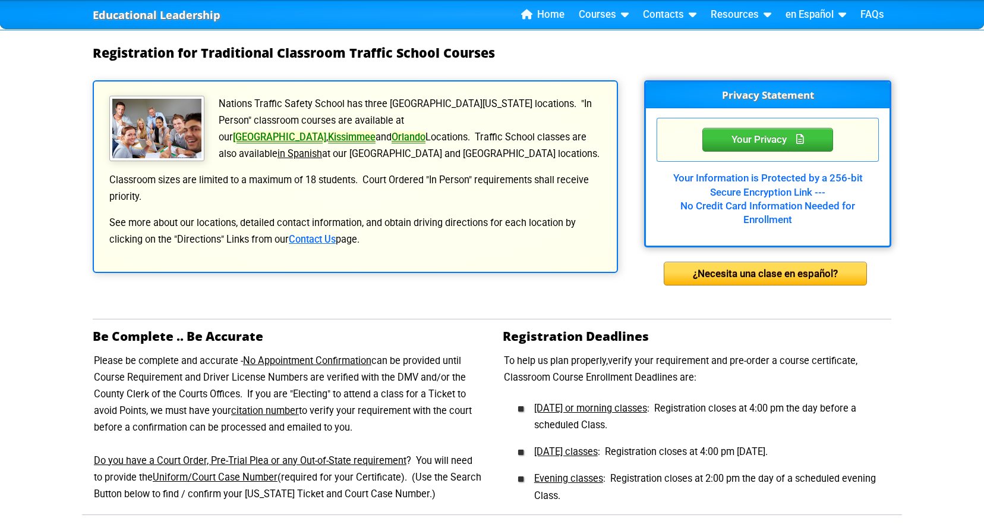
scroll to position [269, 0]
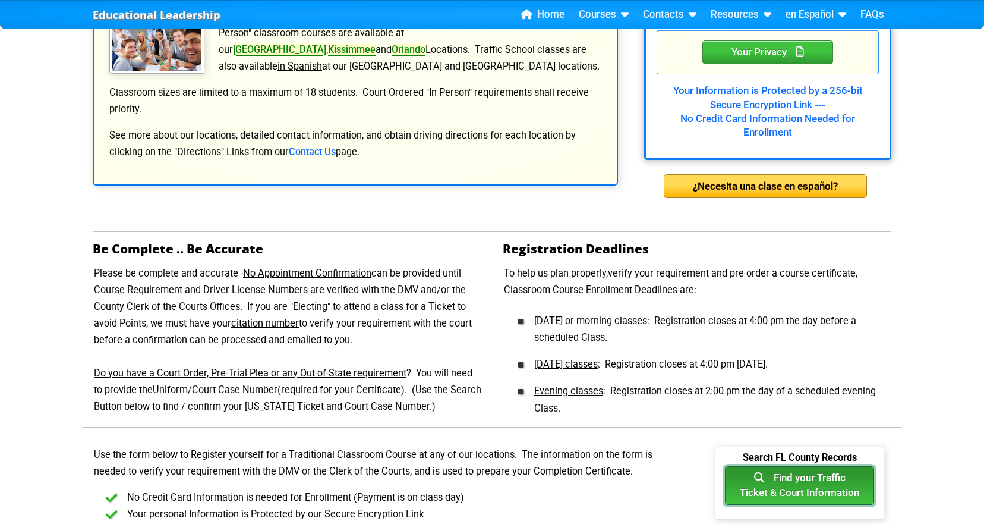
click at [843, 475] on button "Find your Traffic Ticket & Court Information" at bounding box center [799, 485] width 149 height 39
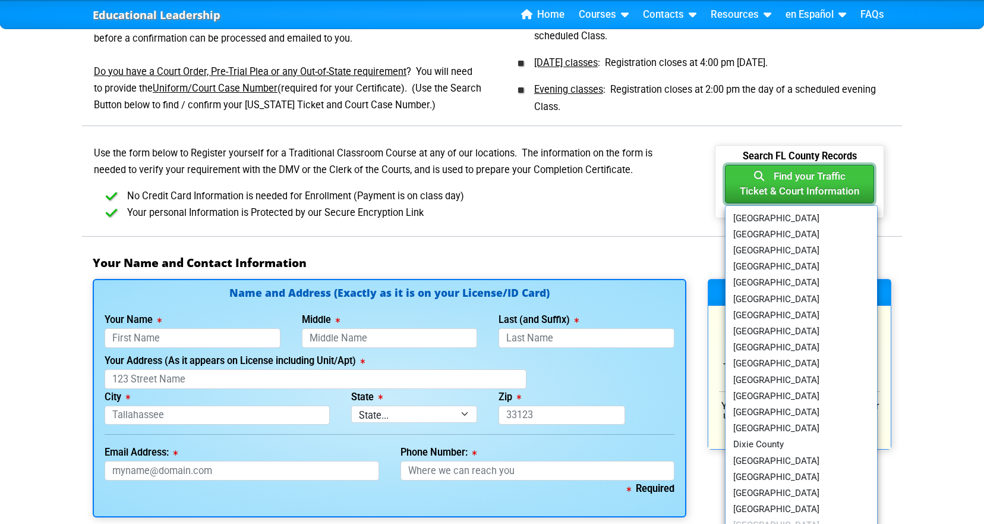
scroll to position [618, 0]
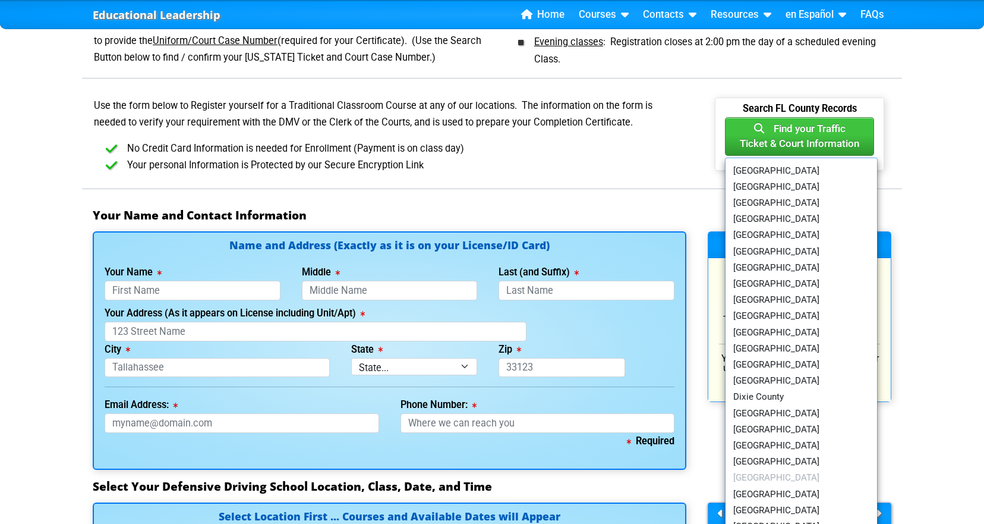
click at [983, 516] on div "Educational Leadership Home Courses Certified Defensive Driving Courses 4-Hour …" at bounding box center [492, 467] width 984 height 2170
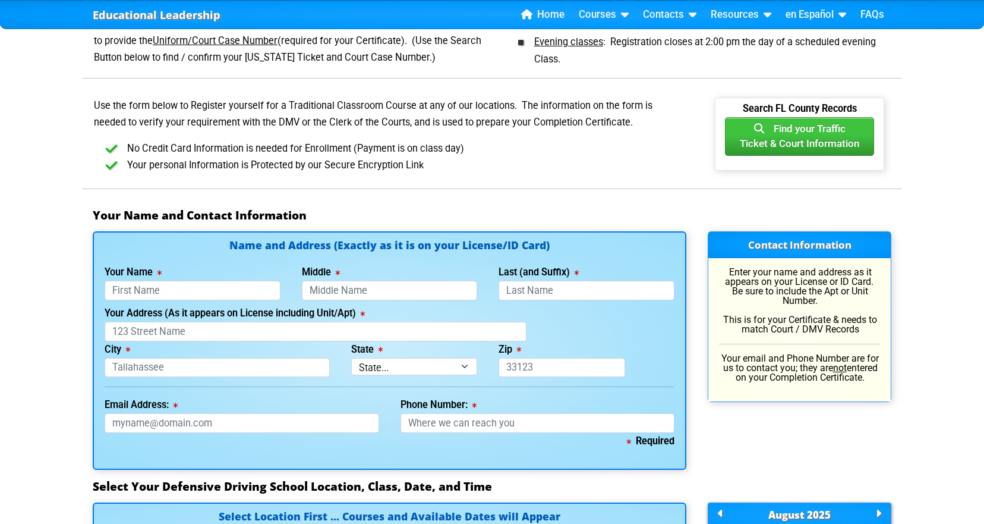
click at [982, 518] on div "Educational Leadership Home Courses Certified Defensive Driving Courses 4-Hour …" at bounding box center [492, 467] width 984 height 2170
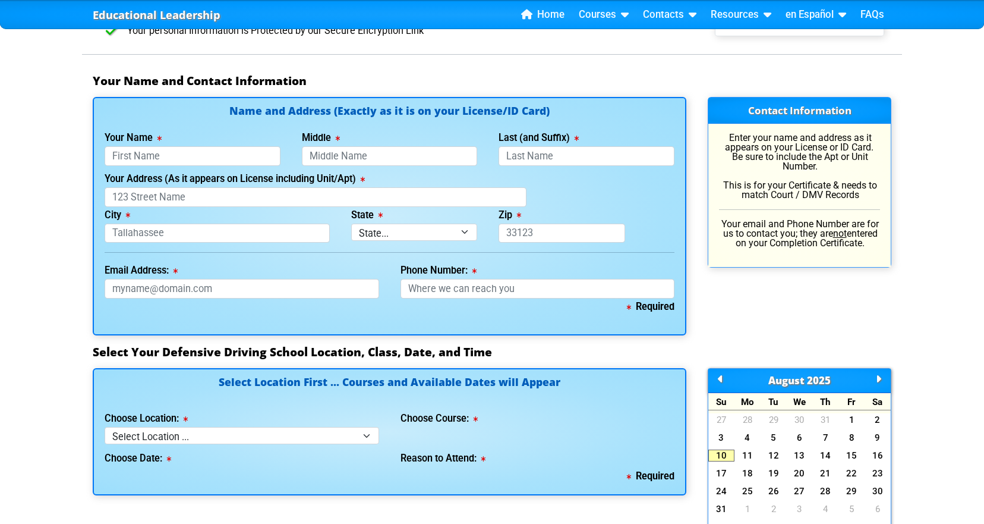
scroll to position [808, 0]
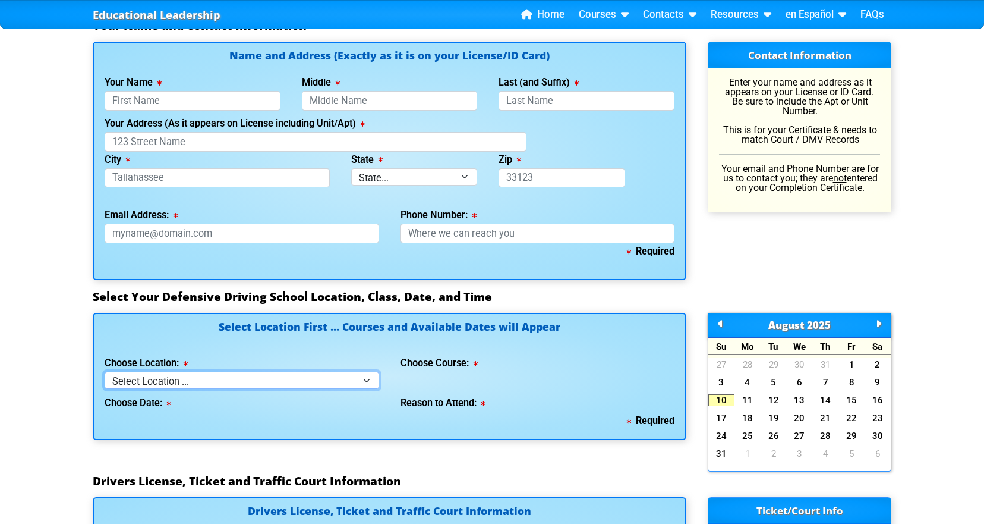
click at [364, 379] on select "Select Location ... Tampa Orlando Kissimmee [GEOGRAPHIC_DATA] - en español [GEO…" at bounding box center [242, 379] width 275 height 17
select select "2"
click at [105, 371] on select "Select Location ... Tampa Orlando Kissimmee [GEOGRAPHIC_DATA] - en español [GEO…" at bounding box center [242, 379] width 275 height 17
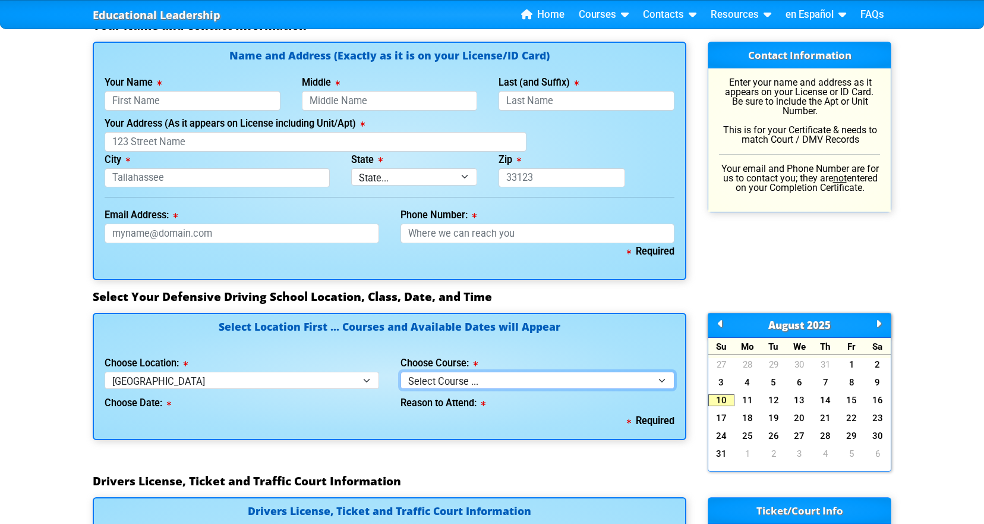
click at [664, 379] on select "Select Course ... 4 Hour BDI Class (Basic Course & TCAC) 4 Hour Under 25 Class …" at bounding box center [538, 379] width 275 height 17
select select "1"
click at [401, 371] on select "Select Course ... 4 Hour BDI Class (Basic Course & TCAC) 4 Hour Under 25 Class …" at bounding box center [538, 379] width 275 height 17
select select
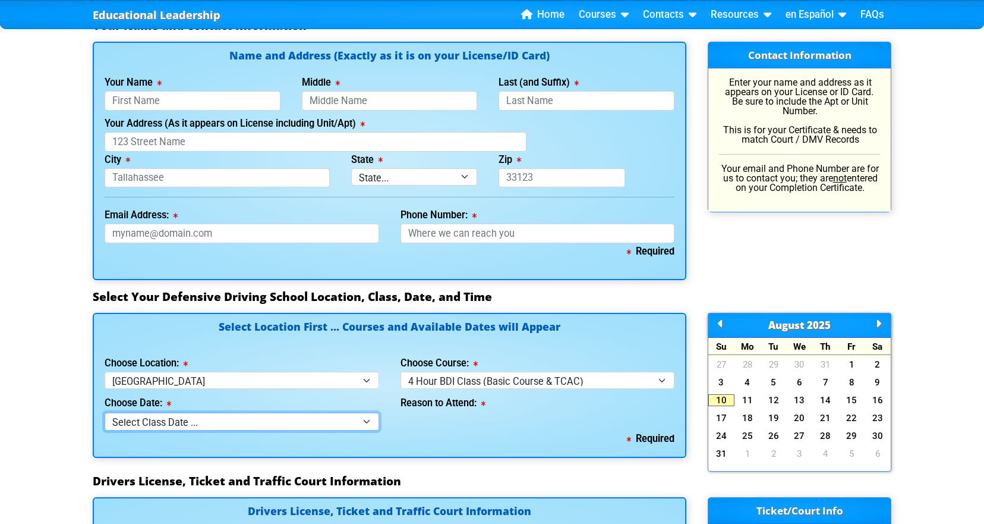
click at [366, 420] on select "Select Class Date ... [DATE] -- (Closed - Class Full) [DATE] -- (Closed - Class…" at bounding box center [242, 420] width 275 height 17
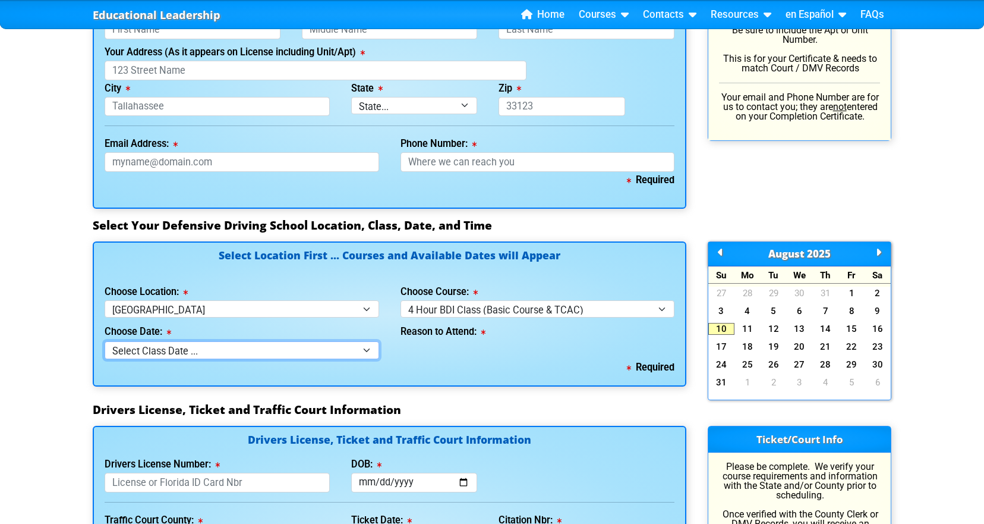
scroll to position [895, 0]
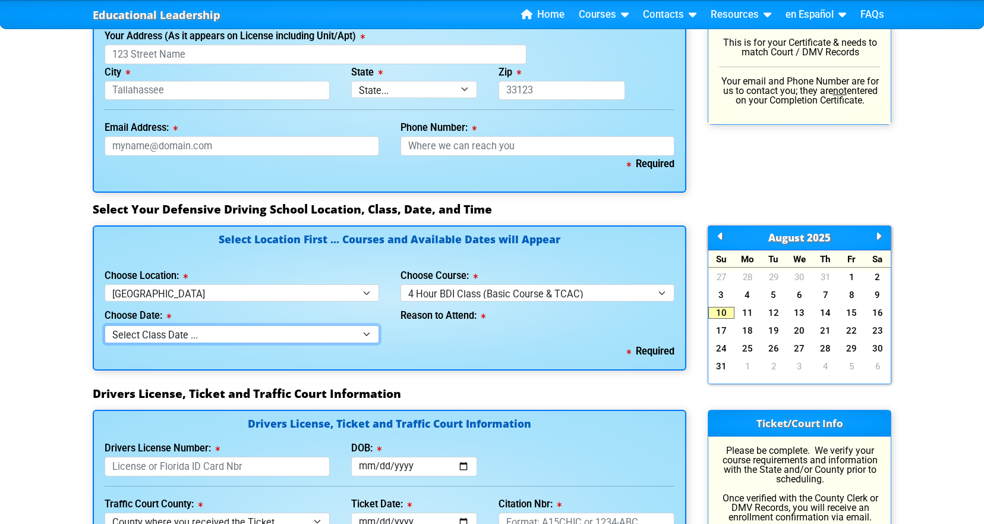
click at [364, 333] on select "Select Class Date ... [DATE] -- (Closed - Class Full) [DATE] -- (Closed - Class…" at bounding box center [242, 333] width 275 height 17
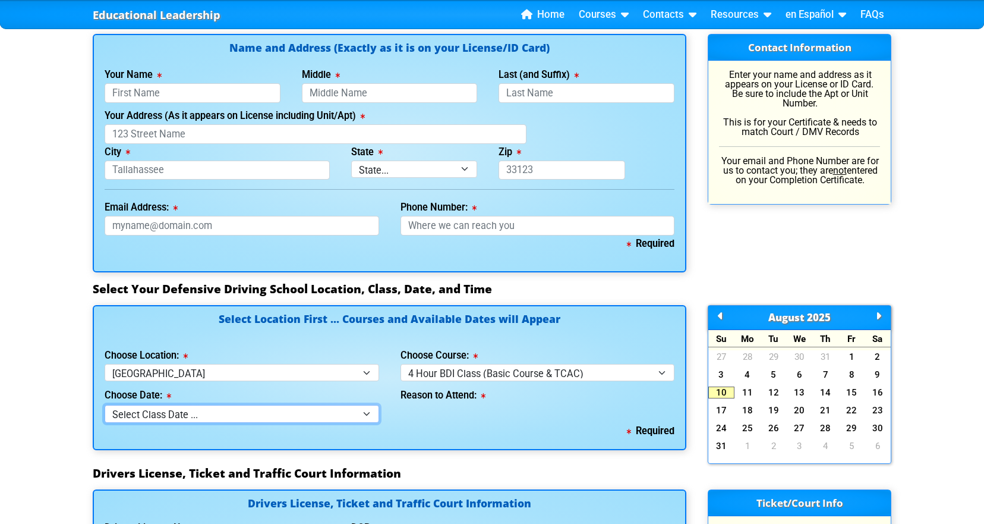
scroll to position [855, 0]
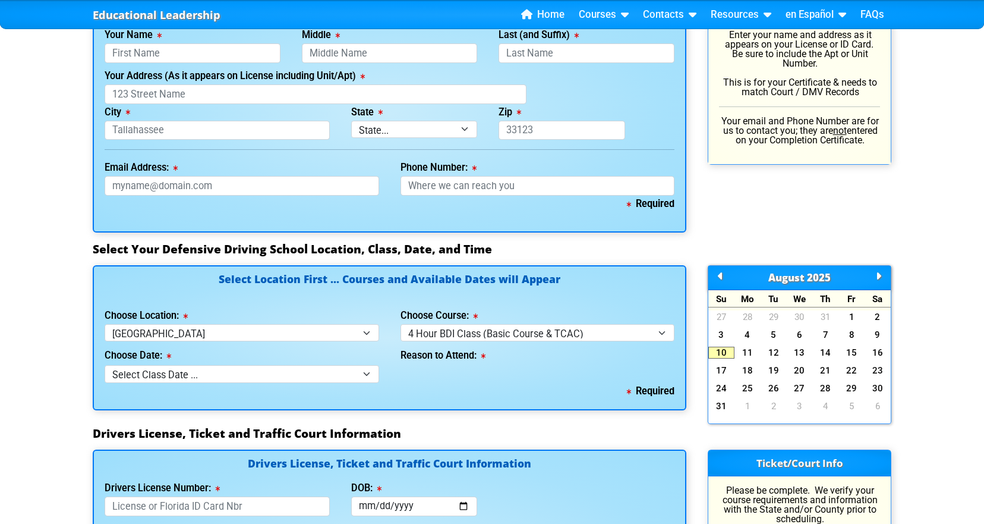
click at [983, 518] on html "Educational Leadership Home Courses Certified Defensive Driving Courses 4-Hour …" at bounding box center [492, 252] width 984 height 2214
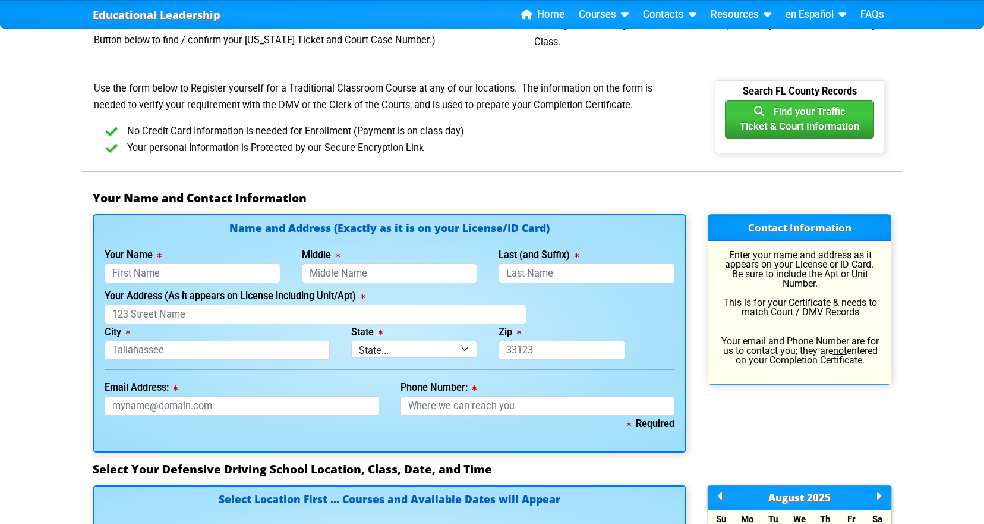
scroll to position [330, 0]
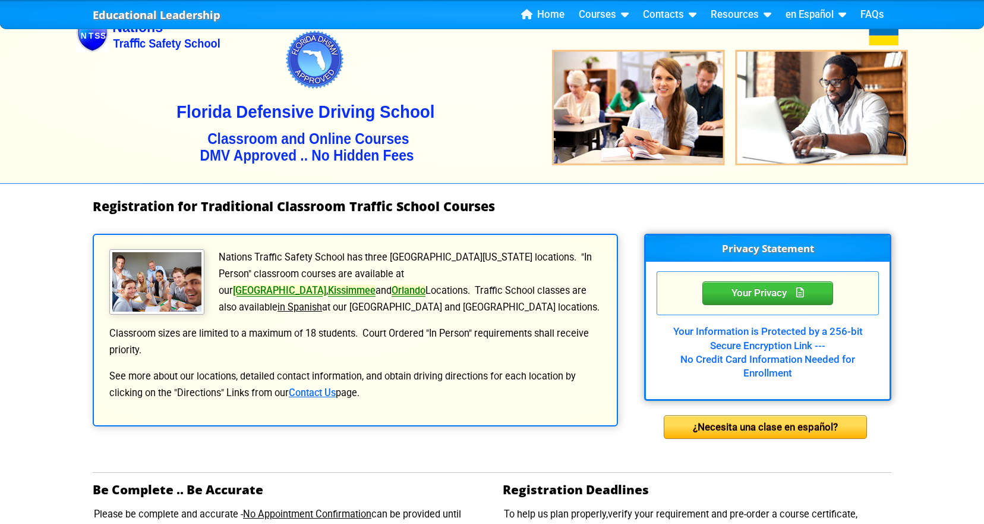
scroll to position [0, 0]
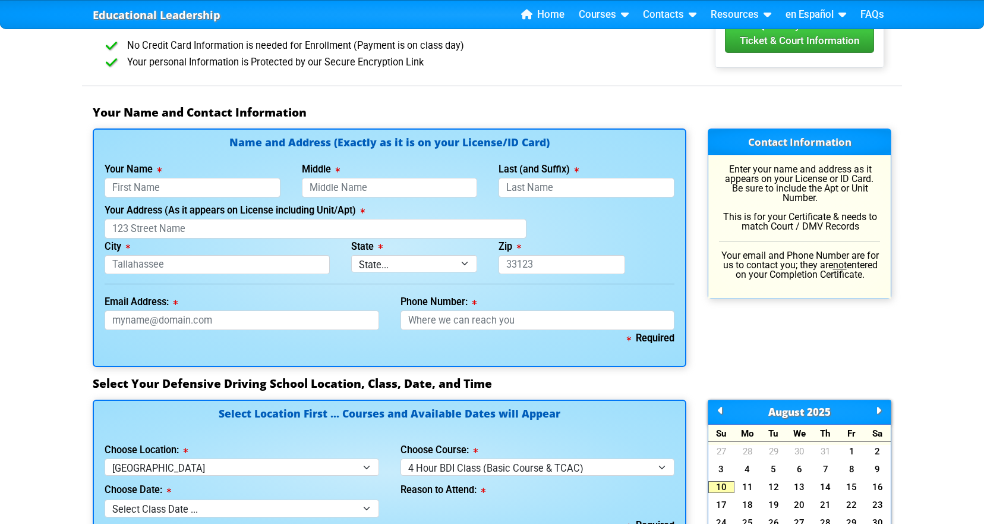
scroll to position [745, 0]
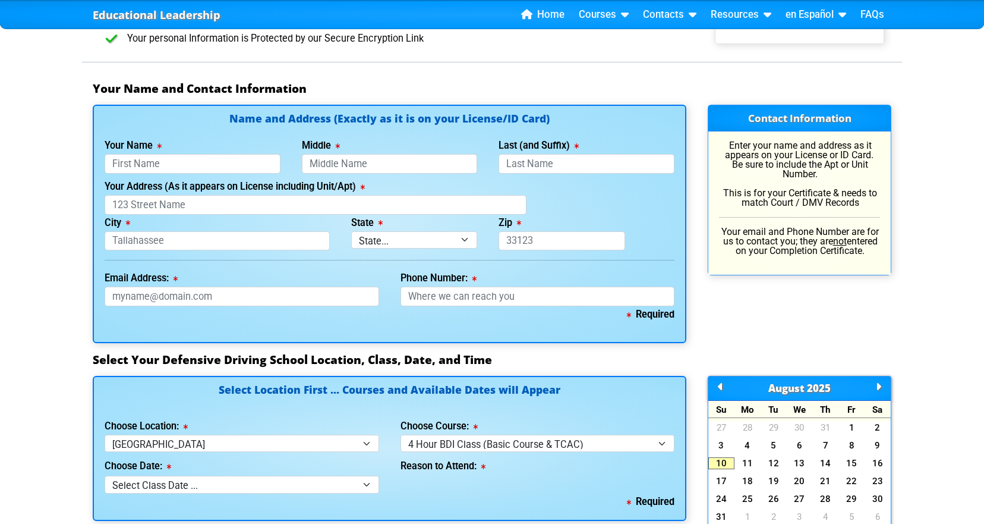
click at [983, 518] on div "Educational Leadership Home Courses Certified Defensive Driving Courses 4-Hour …" at bounding box center [492, 340] width 984 height 2170
click at [983, 516] on div "Educational Leadership Home Courses Certified Defensive Driving Courses 4-Hour …" at bounding box center [492, 340] width 984 height 2170
click at [982, 518] on div "Educational Leadership Home Courses Certified Defensive Driving Courses 4-Hour …" at bounding box center [492, 340] width 984 height 2170
click at [980, 516] on div "Educational Leadership Home Courses Certified Defensive Driving Courses 4-Hour …" at bounding box center [492, 340] width 984 height 2170
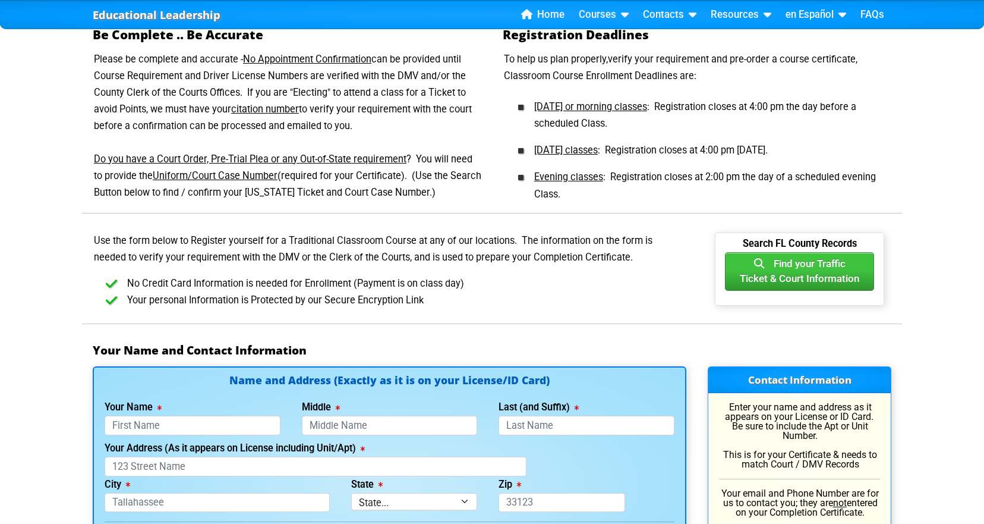
scroll to position [26, 0]
